Goal: Entertainment & Leisure: Consume media (video, audio)

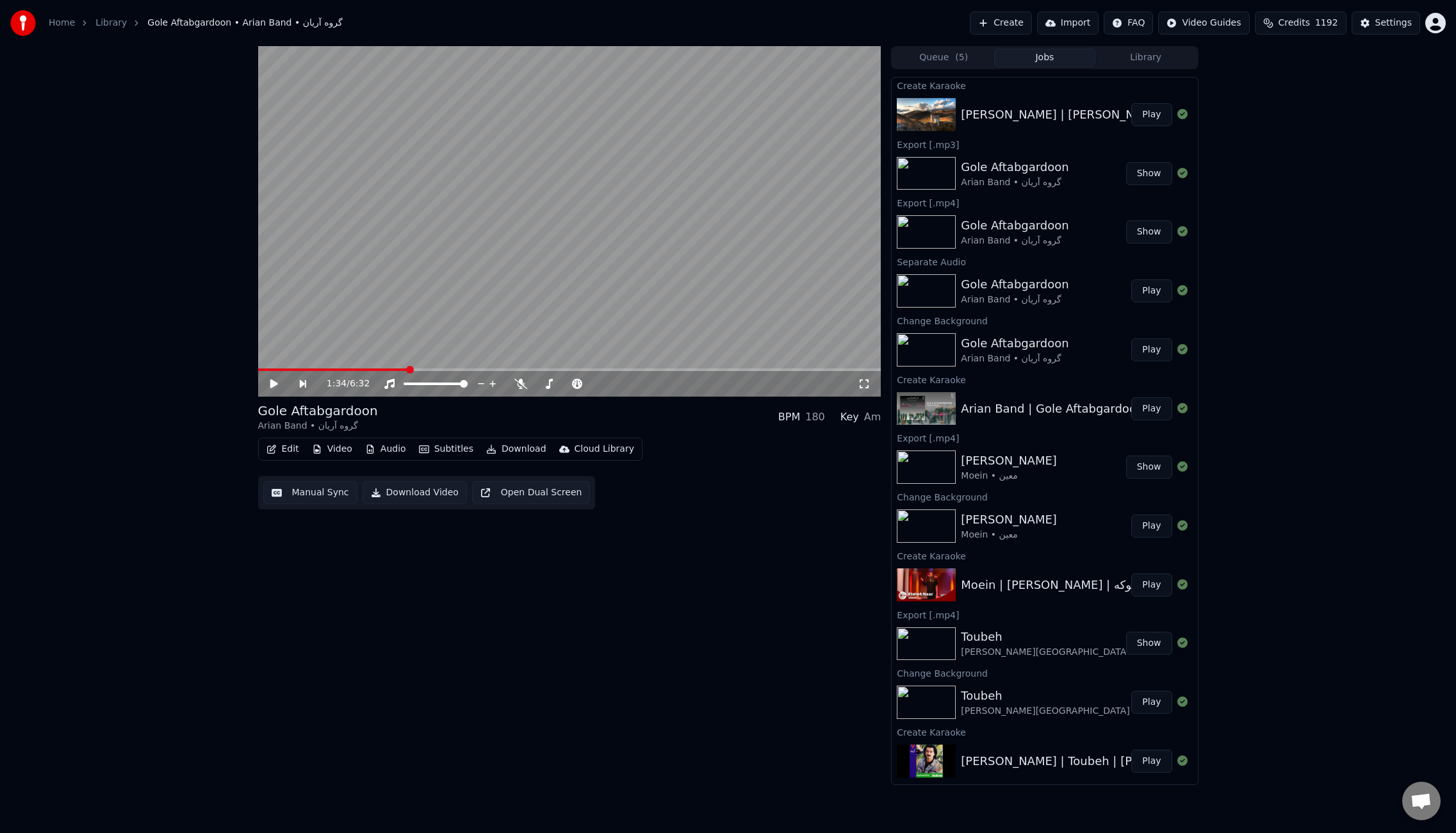
click at [1148, 117] on button "Play" at bounding box center [1151, 115] width 41 height 23
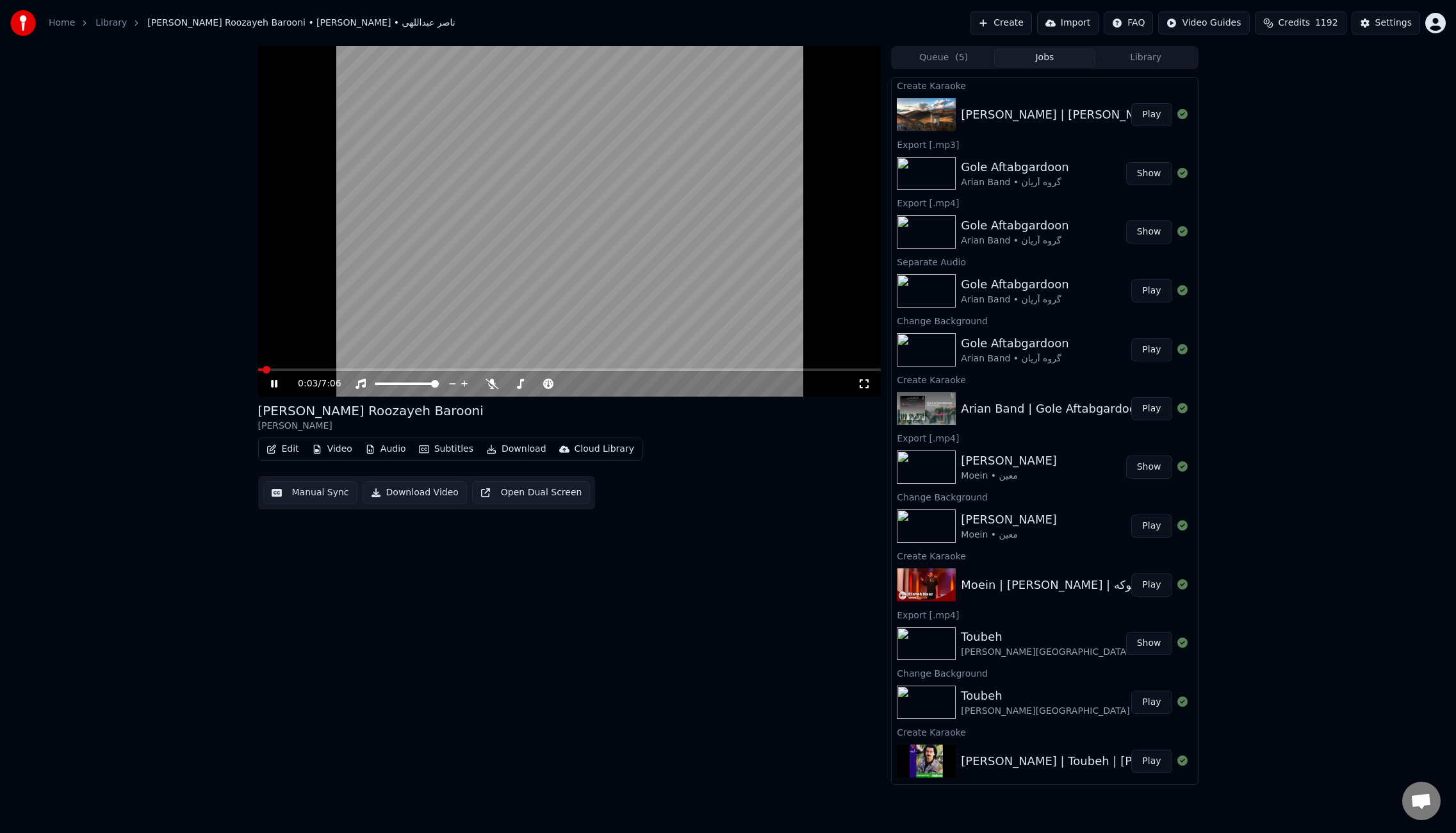
click at [480, 290] on video at bounding box center [569, 221] width 623 height 350
click at [431, 244] on video at bounding box center [569, 221] width 623 height 350
click at [303, 370] on span at bounding box center [569, 369] width 623 height 2
click at [495, 385] on icon at bounding box center [491, 384] width 13 height 11
click at [420, 368] on span at bounding box center [569, 369] width 623 height 2
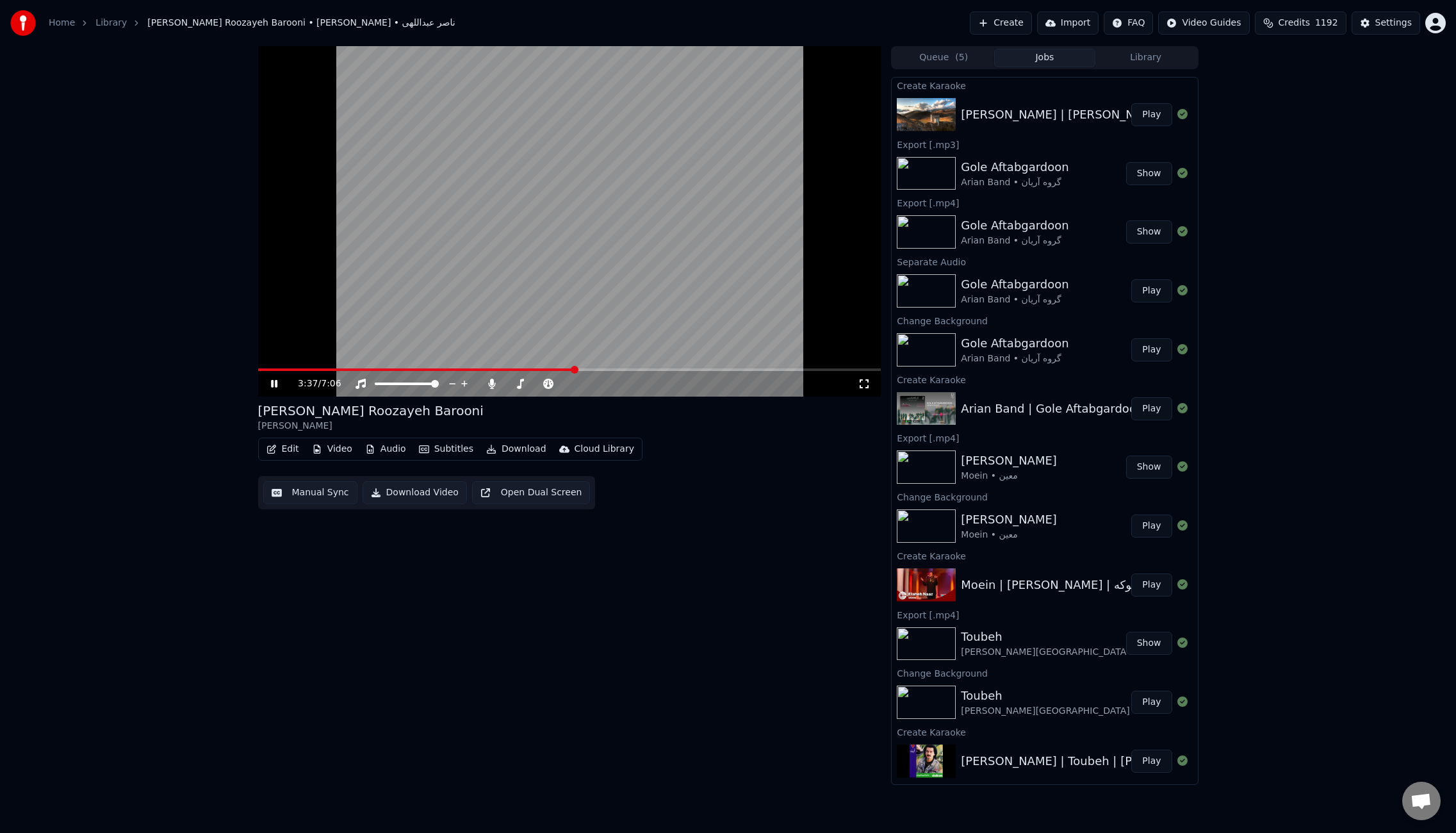
click at [574, 368] on span at bounding box center [569, 369] width 623 height 2
click at [642, 369] on span at bounding box center [569, 369] width 623 height 2
click at [674, 371] on div "4:24 / 7:06" at bounding box center [569, 384] width 623 height 26
click at [674, 369] on span at bounding box center [569, 369] width 623 height 2
click at [730, 369] on span at bounding box center [569, 369] width 623 height 2
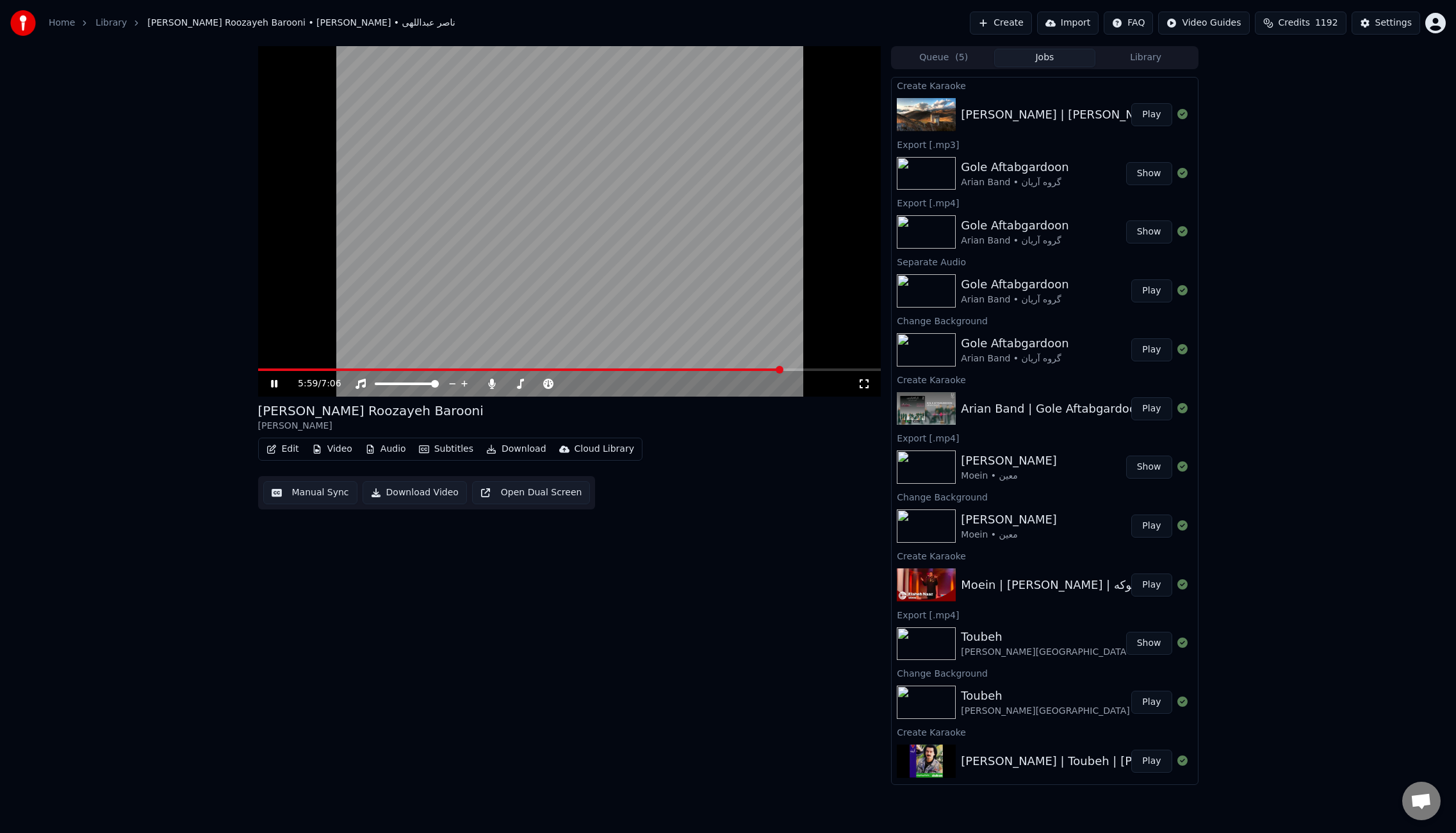
click at [782, 369] on span at bounding box center [569, 369] width 623 height 2
click at [818, 369] on span at bounding box center [569, 369] width 623 height 2
click at [840, 370] on span at bounding box center [569, 369] width 623 height 2
click at [858, 370] on span at bounding box center [569, 369] width 623 height 2
click at [272, 385] on icon at bounding box center [274, 383] width 7 height 8
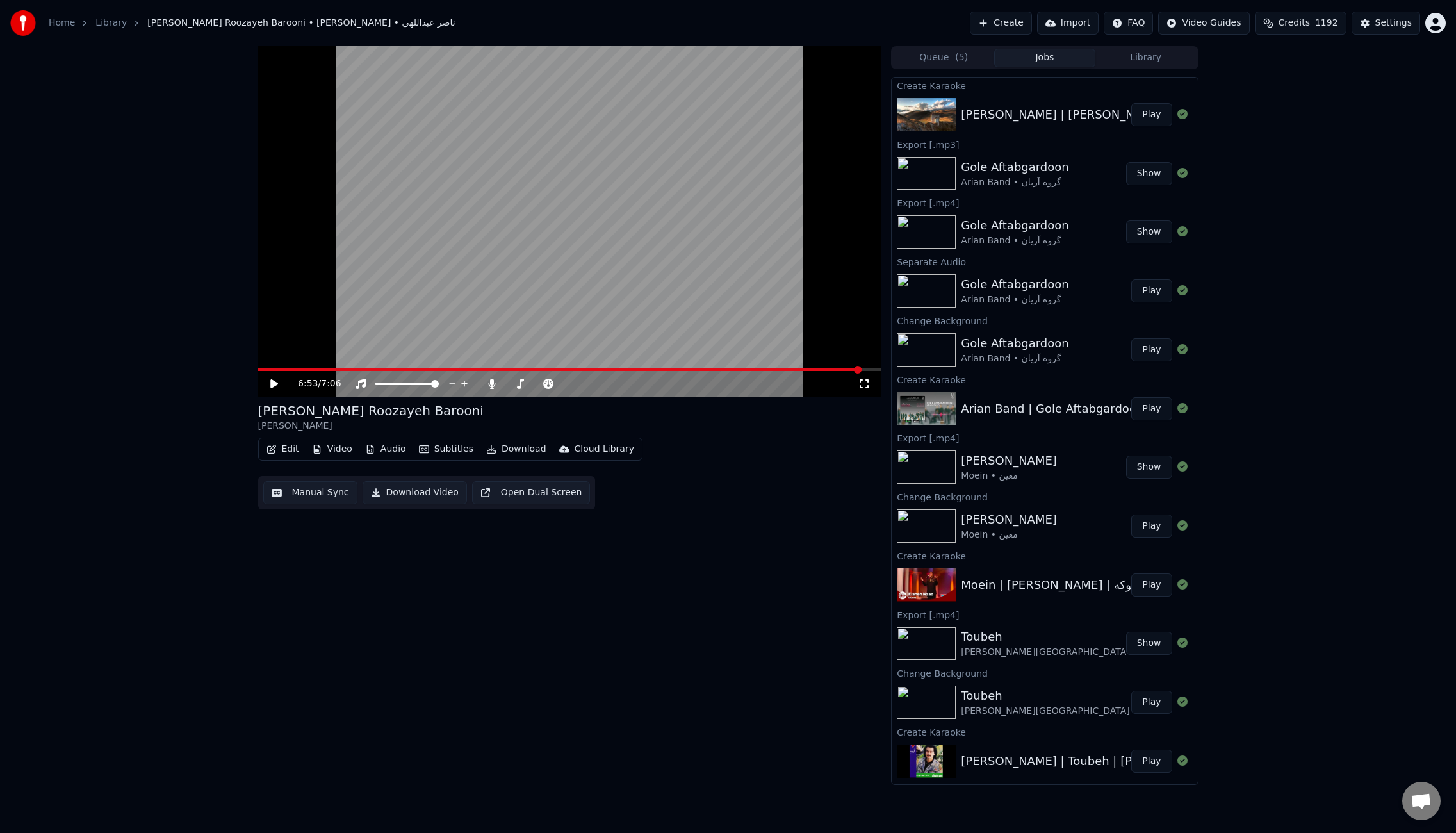
click at [330, 449] on button "Video" at bounding box center [332, 450] width 50 height 18
click at [355, 583] on div "Change Background" at bounding box center [377, 585] width 91 height 13
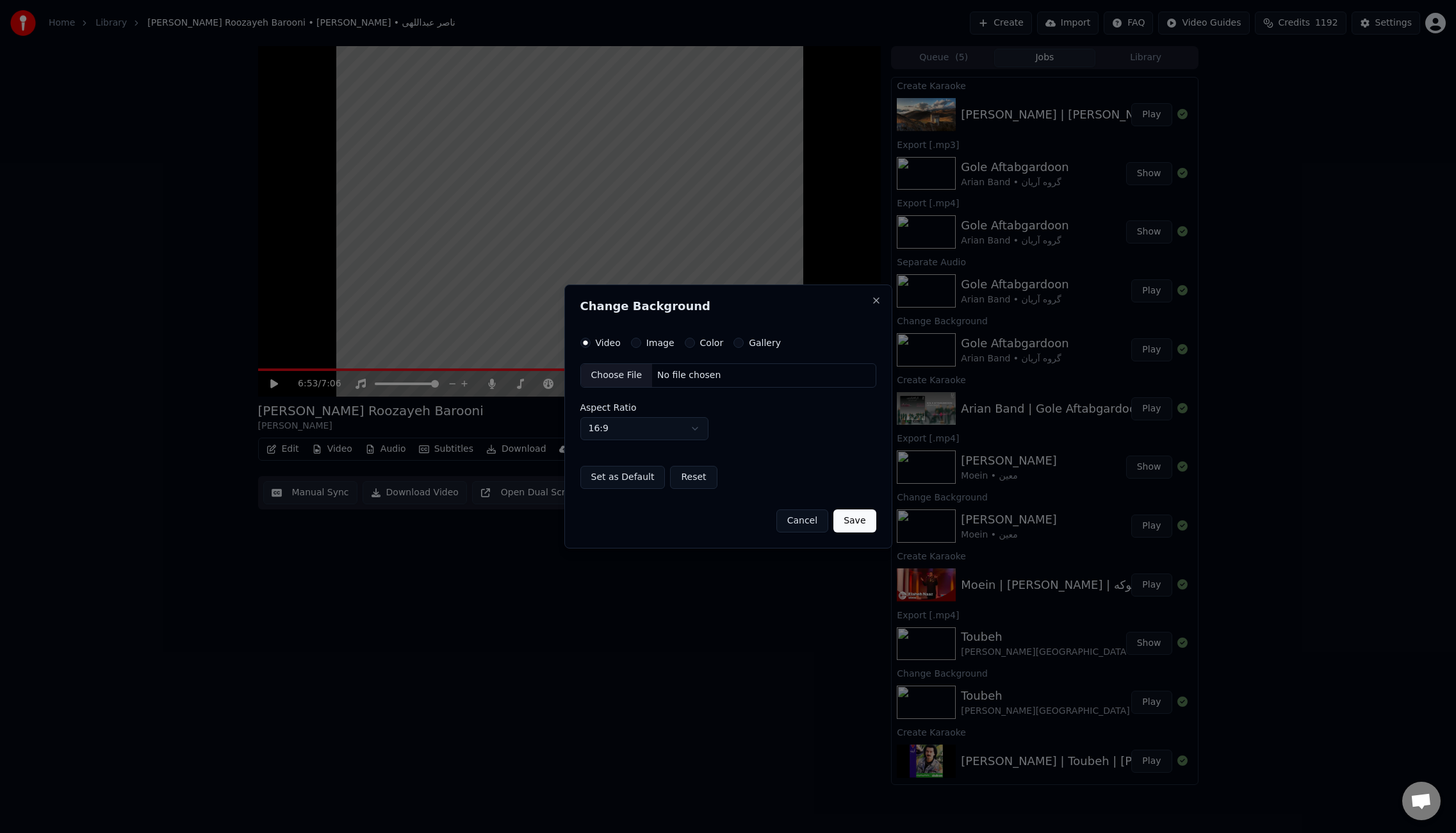
click at [612, 373] on div "Choose File" at bounding box center [617, 375] width 72 height 23
click at [848, 522] on button "Save" at bounding box center [854, 521] width 42 height 23
